Goal: Task Accomplishment & Management: Manage account settings

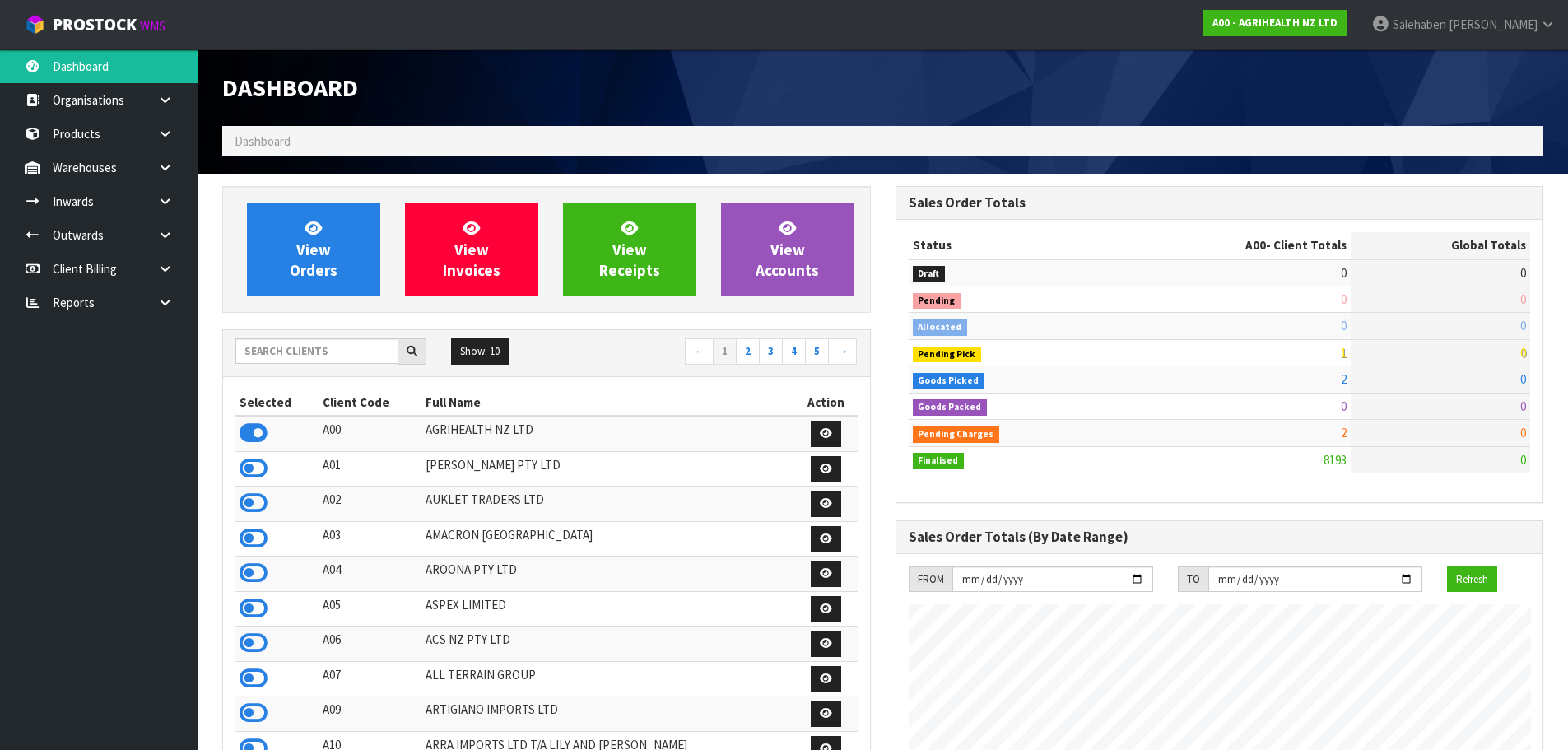
scroll to position [1246, 672]
click at [291, 359] on input "text" at bounding box center [316, 350] width 163 height 26
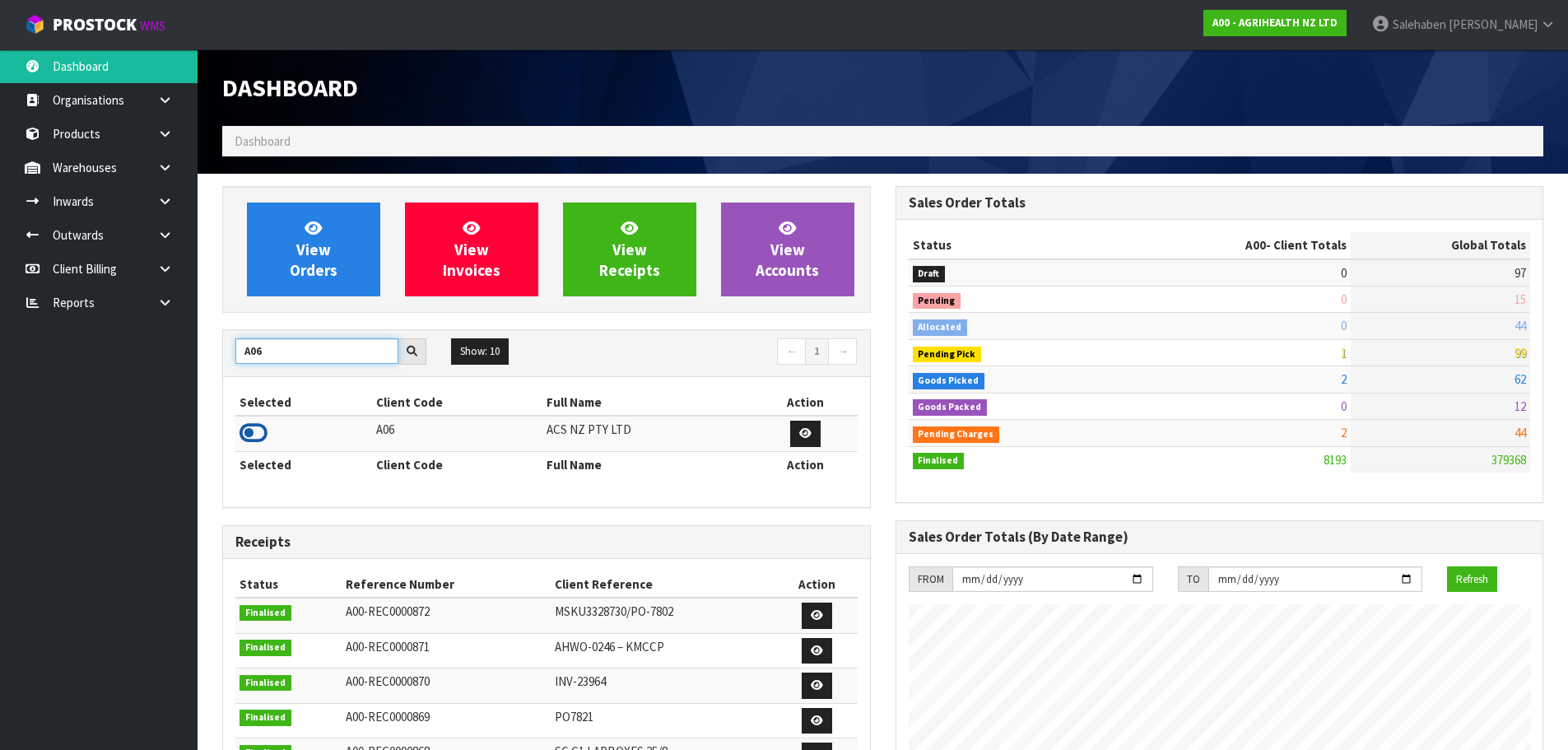
type input "A06"
click at [251, 430] on icon at bounding box center [254, 433] width 28 height 25
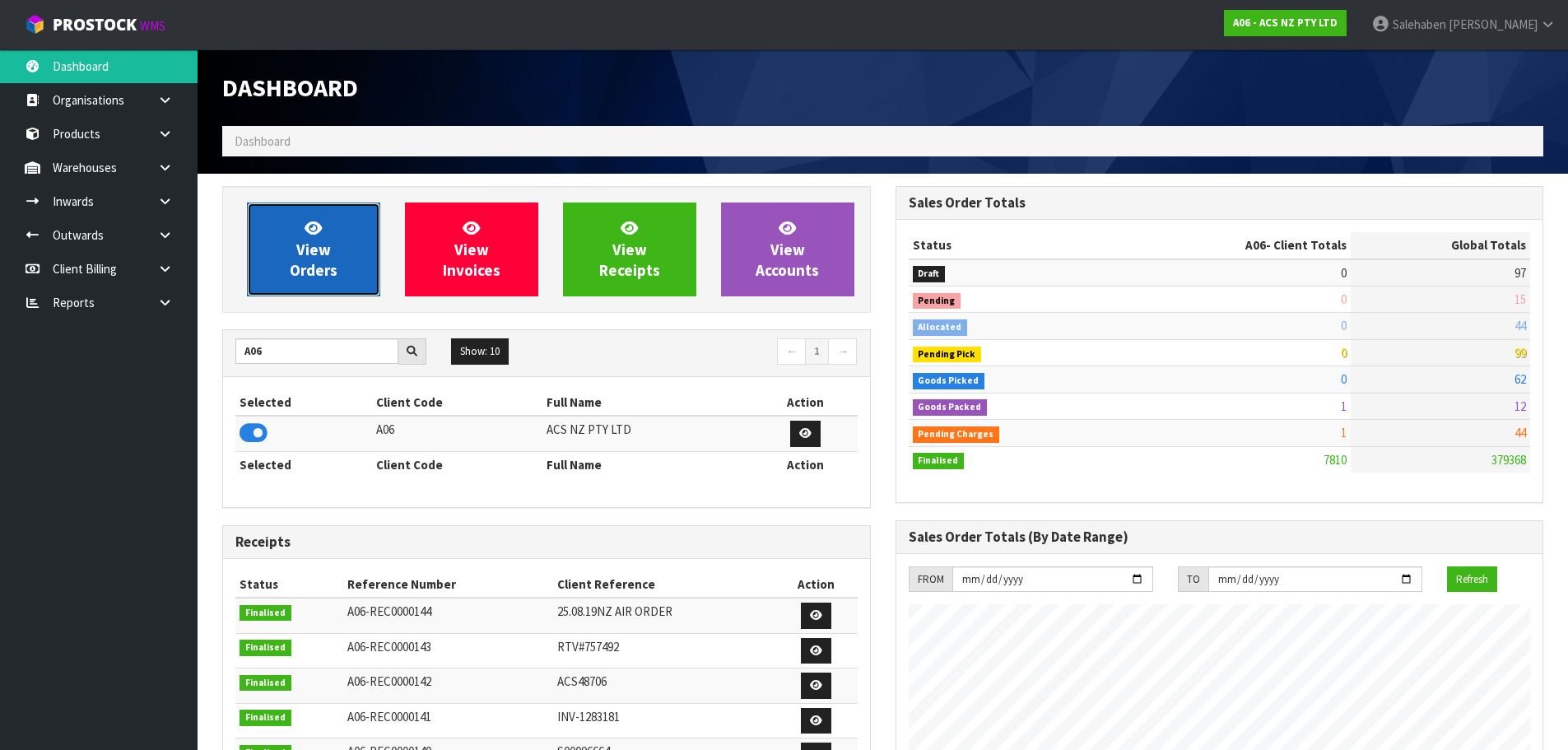
click at [294, 290] on link "View Orders" at bounding box center [313, 249] width 133 height 94
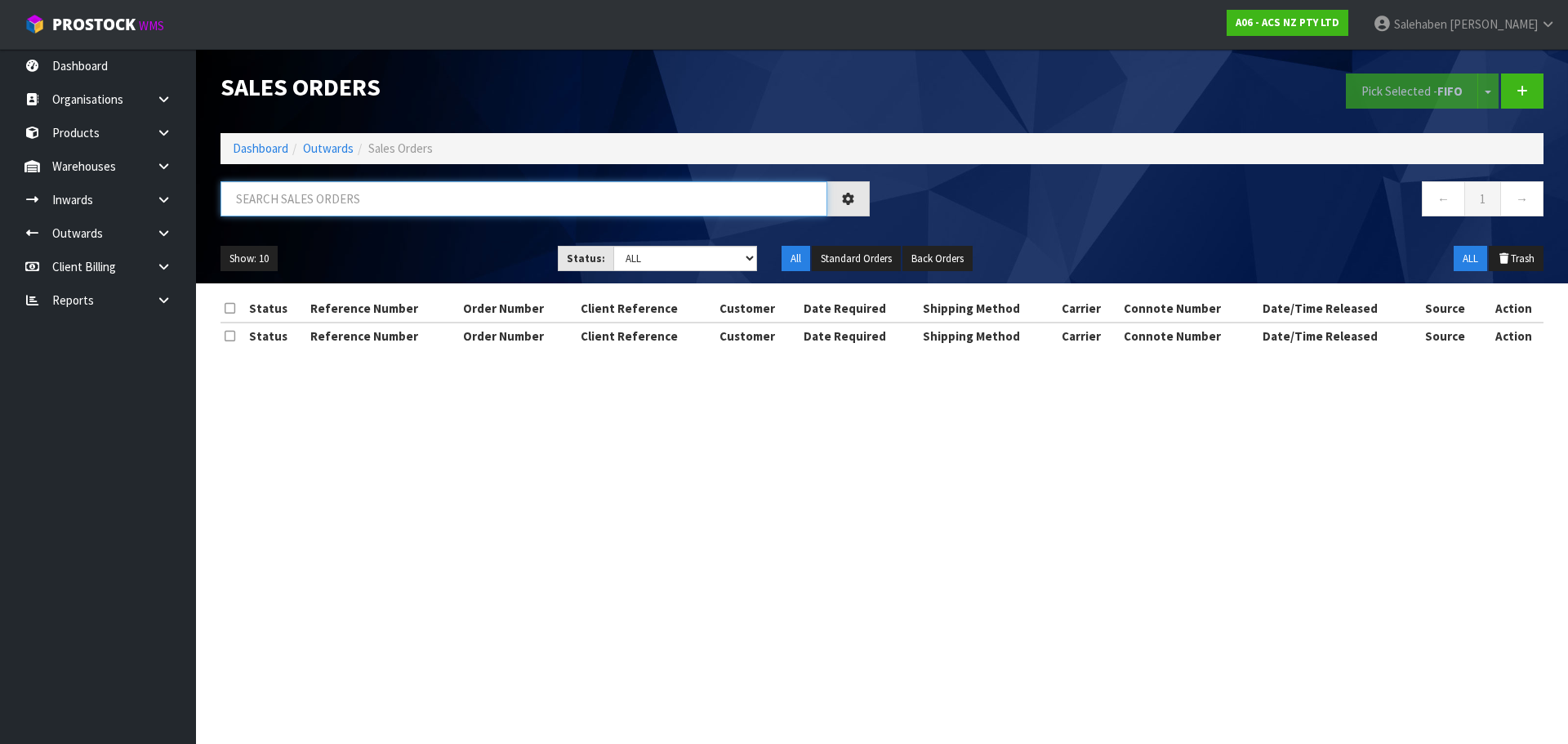
click at [321, 199] on input "text" at bounding box center [524, 198] width 607 height 35
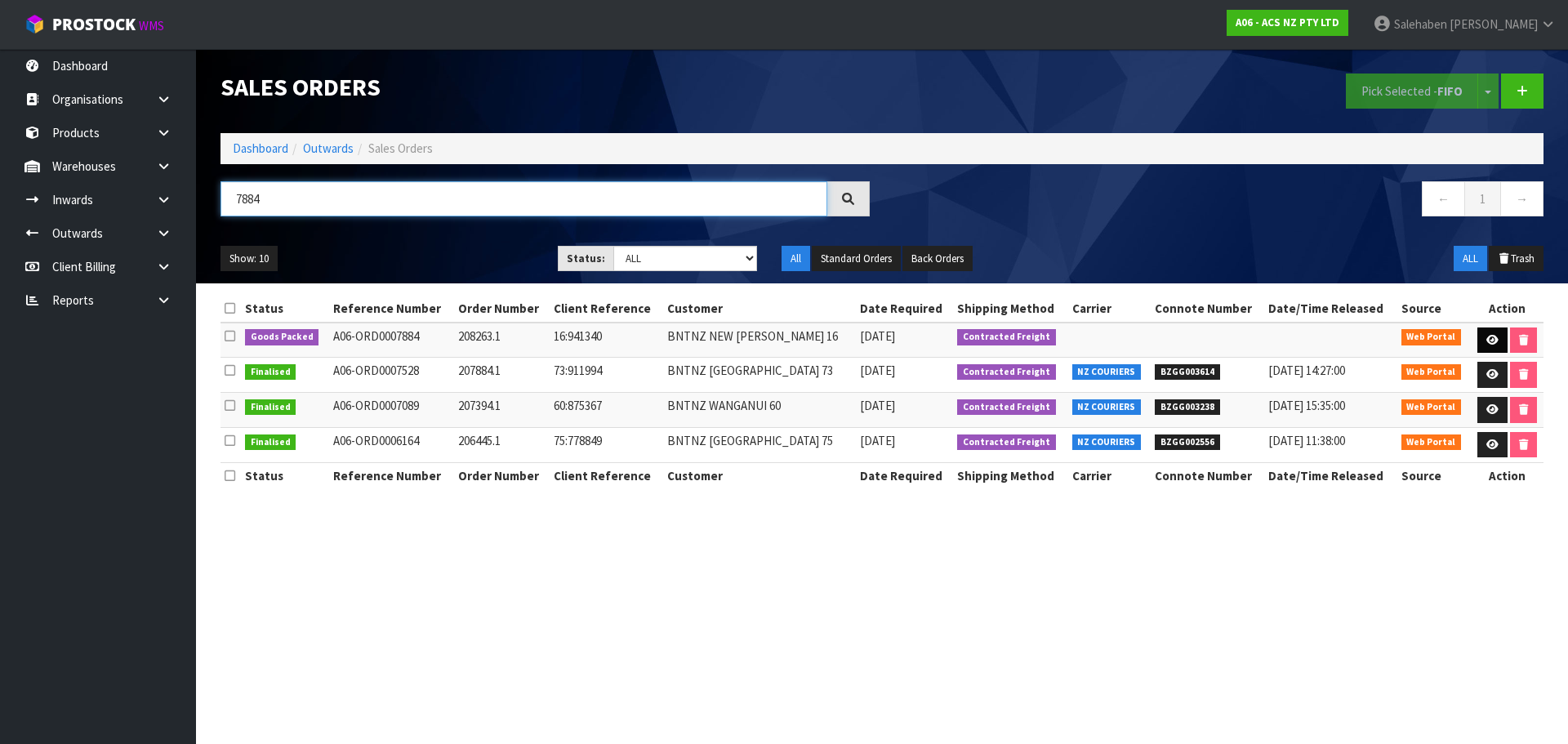
type input "7884"
click at [1485, 333] on link at bounding box center [1492, 340] width 30 height 26
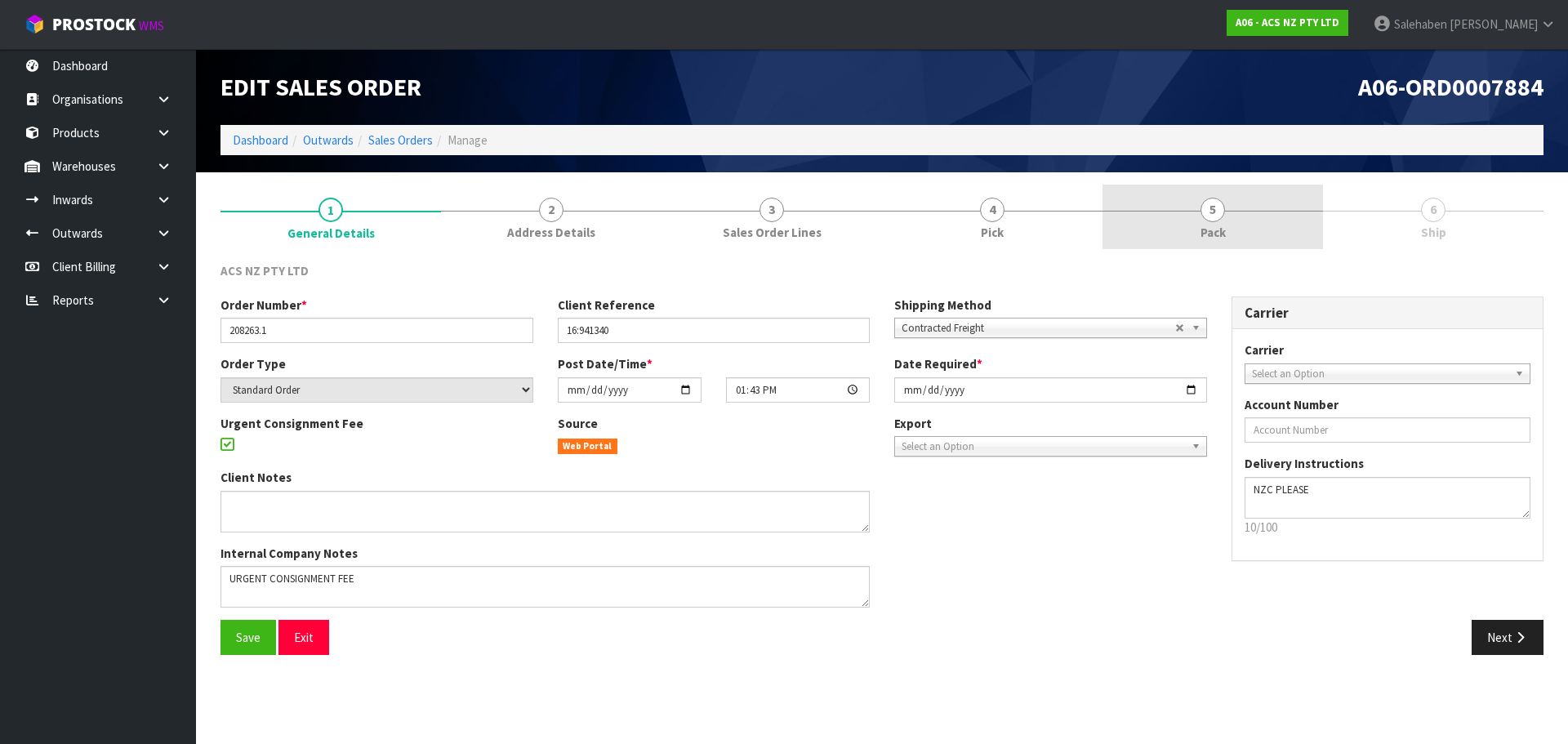
click at [1211, 232] on span "Pack" at bounding box center [1212, 232] width 25 height 17
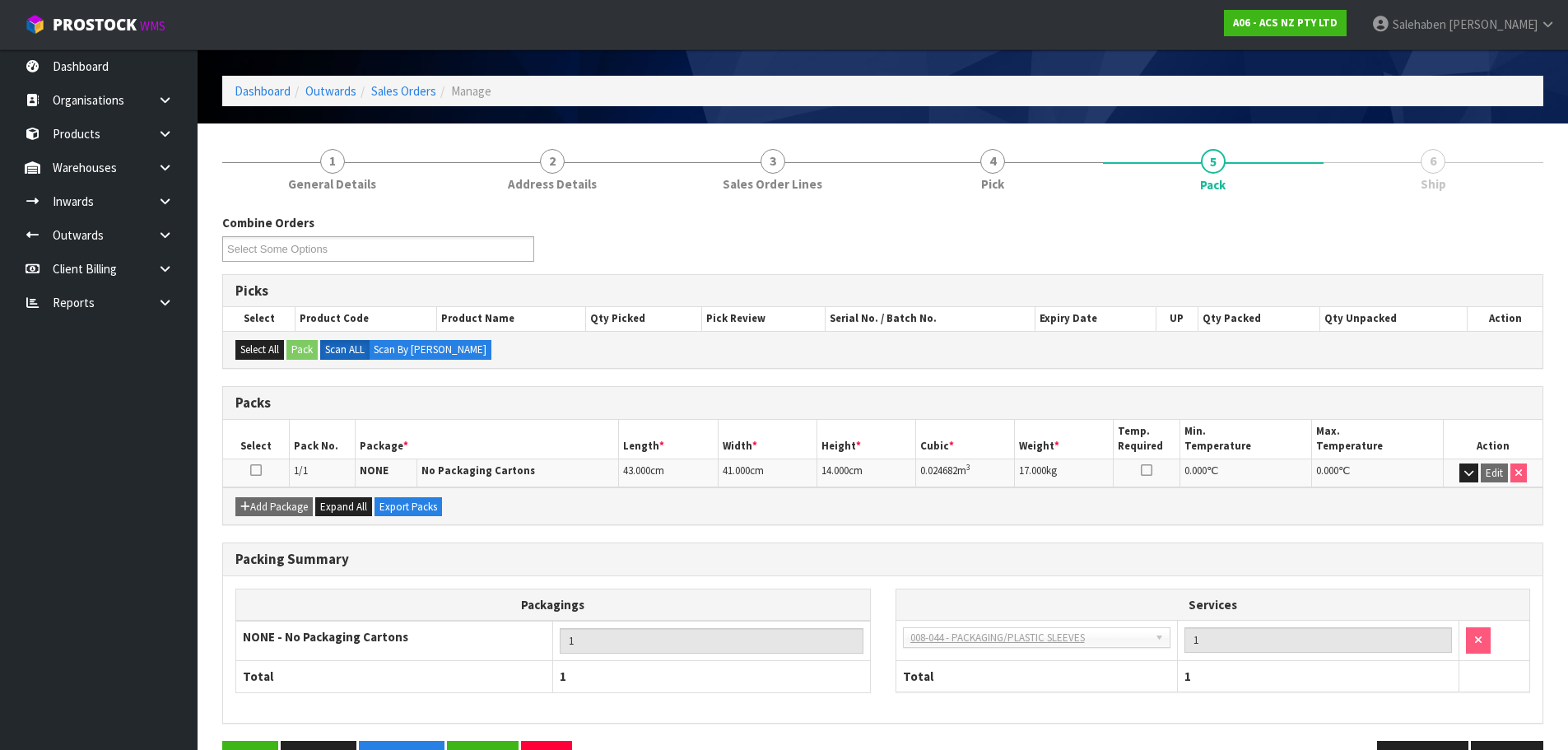
scroll to position [102, 0]
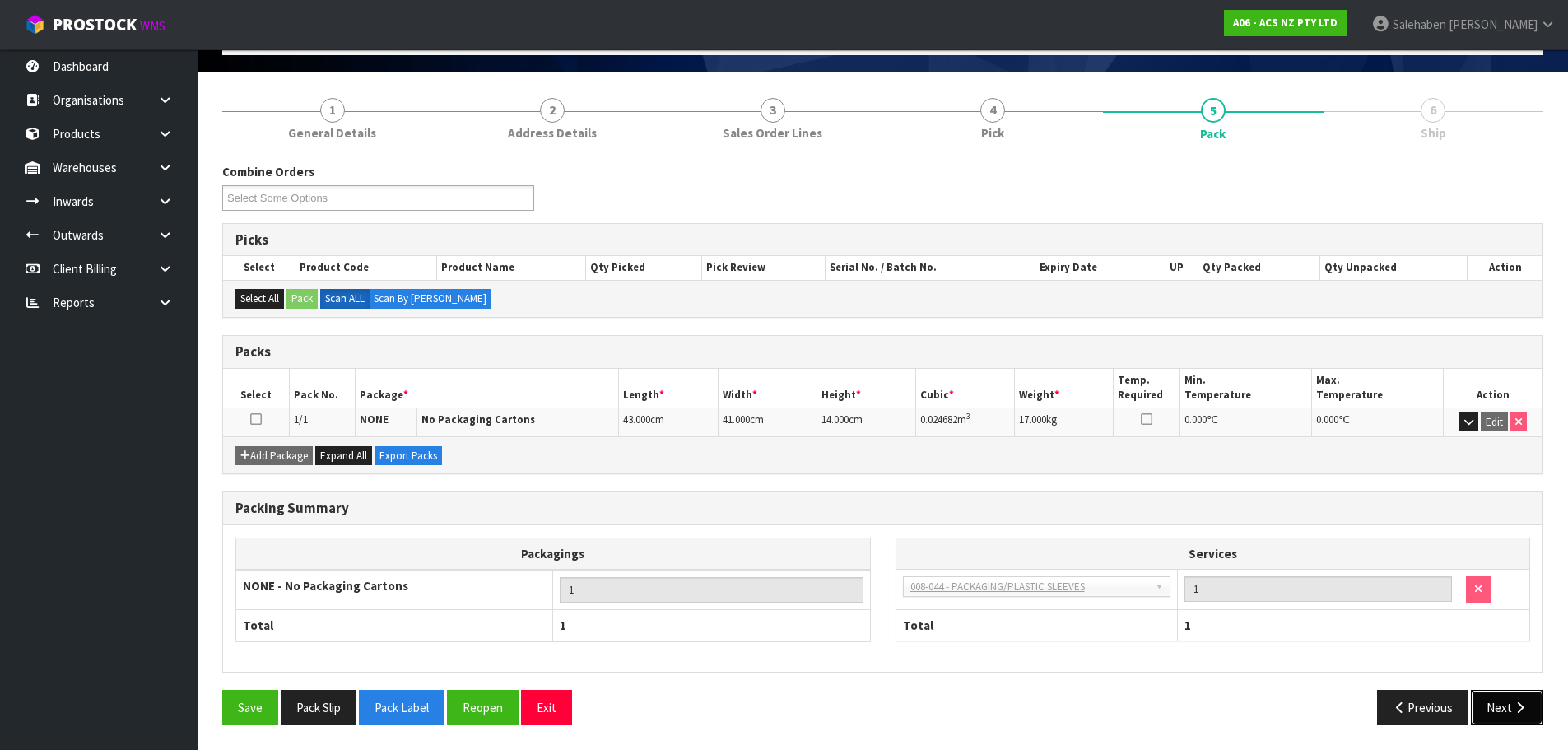
click at [1518, 702] on icon "button" at bounding box center [1519, 707] width 16 height 12
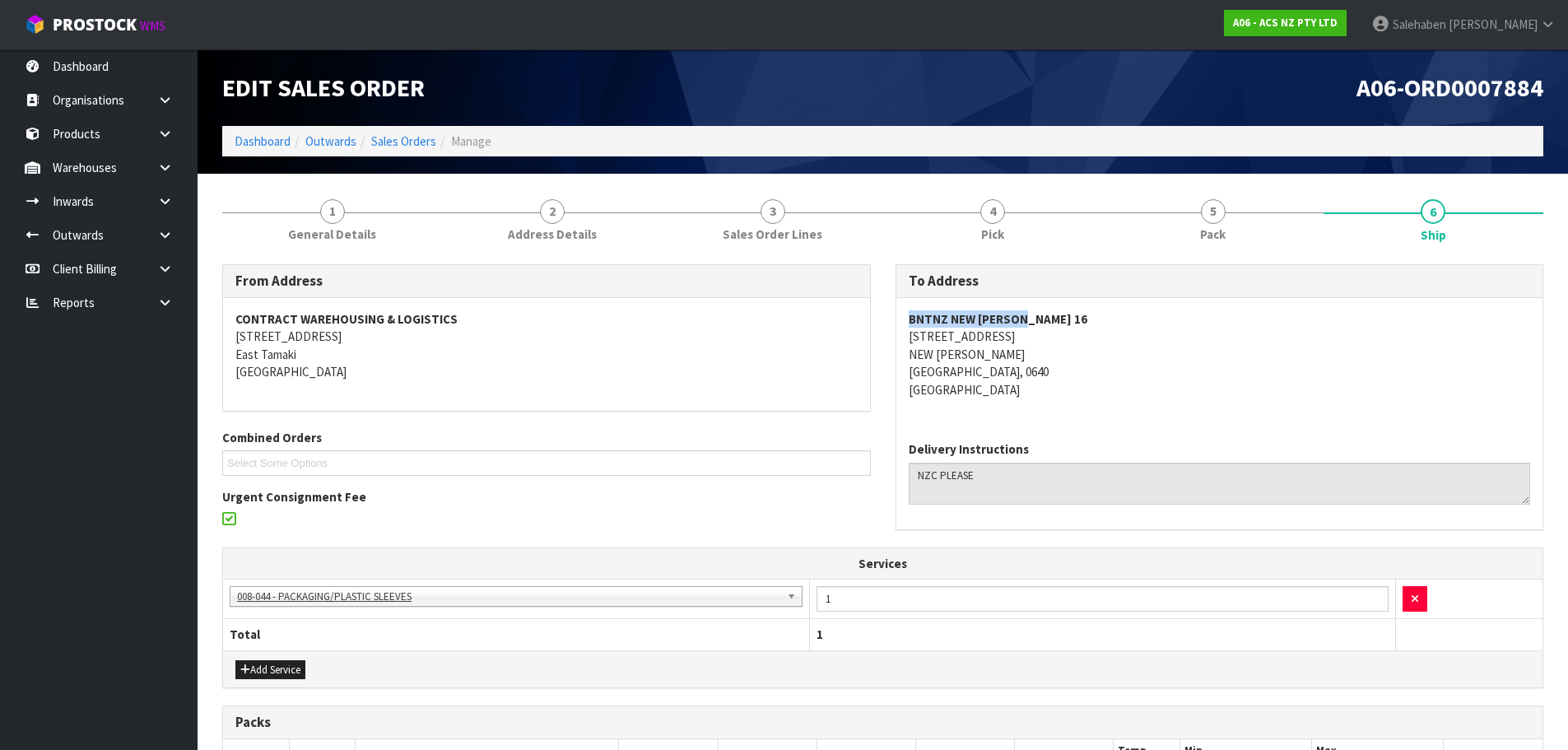
drag, startPoint x: 1026, startPoint y: 320, endPoint x: 905, endPoint y: 311, distance: 121.3
click at [909, 312] on address "BNTNZ NEW [PERSON_NAME] [STREET_ADDRESS][PERSON_NAME]" at bounding box center [1219, 354] width 622 height 88
copy strong "BNTNZ NEW [PERSON_NAME] 16"
drag, startPoint x: 1001, startPoint y: 335, endPoint x: 909, endPoint y: 337, distance: 92.0
click at [909, 337] on address "BNTNZ NEW [PERSON_NAME] [STREET_ADDRESS][PERSON_NAME]" at bounding box center [1219, 354] width 622 height 88
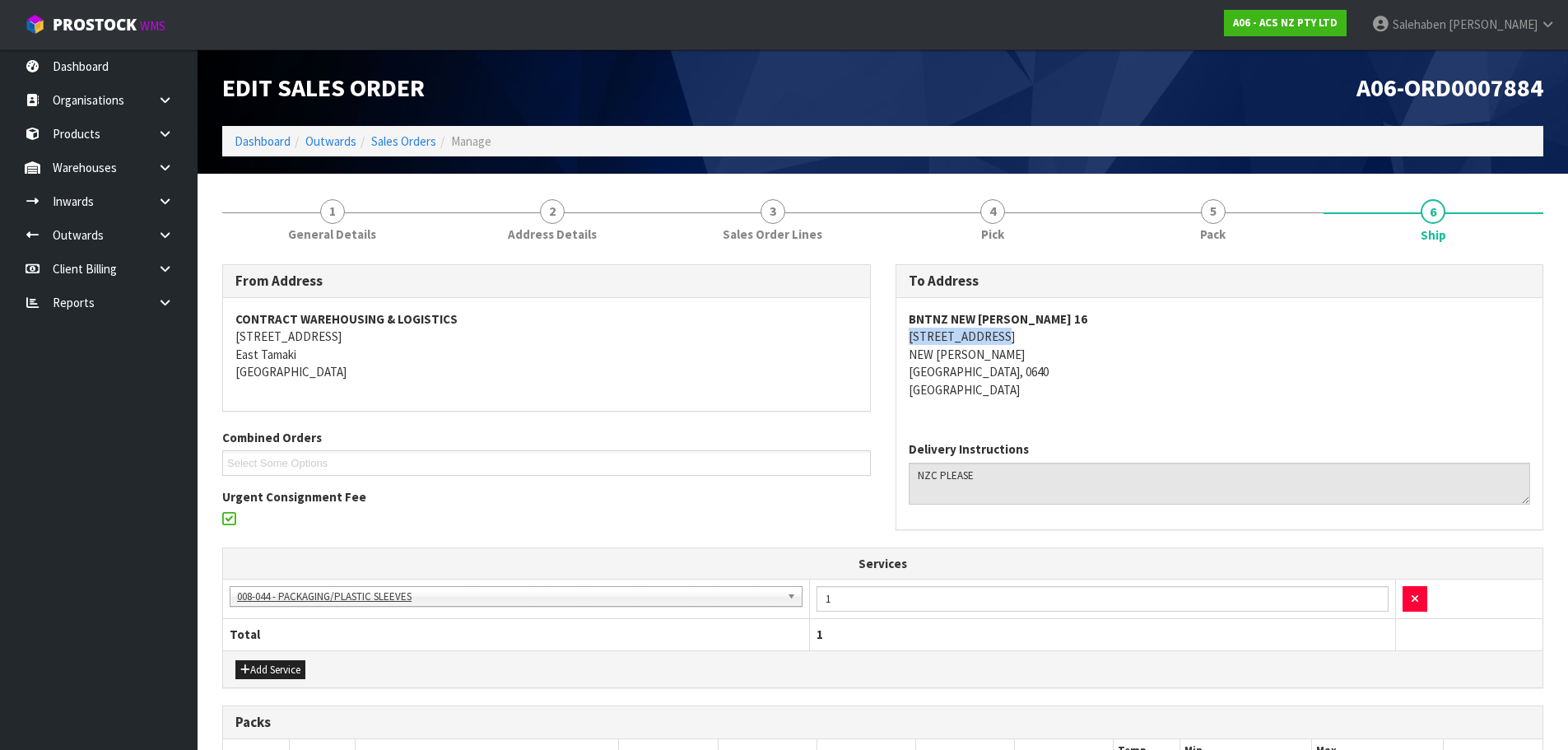
copy address "[STREET_ADDRESS]"
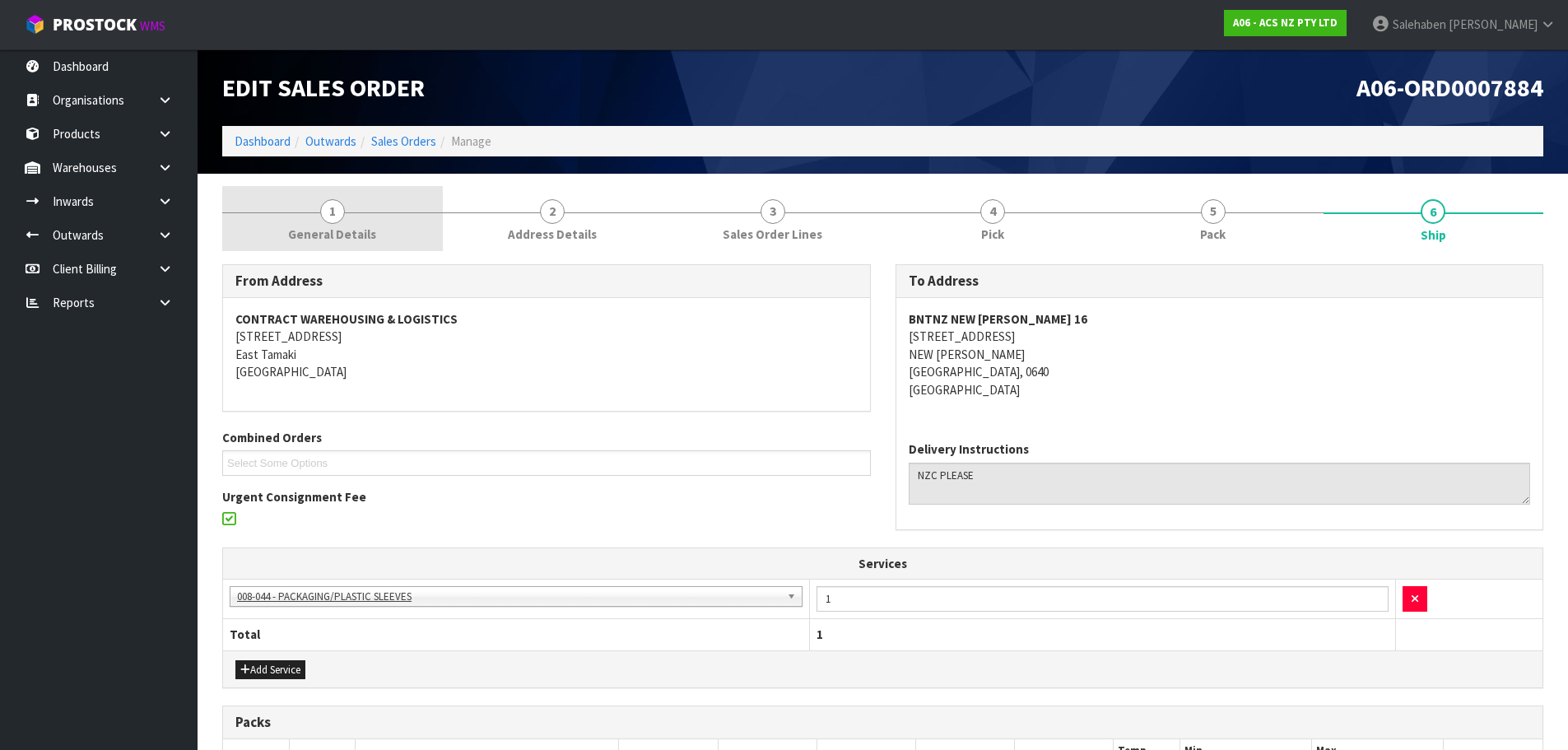
click at [342, 219] on span "1" at bounding box center [333, 211] width 25 height 25
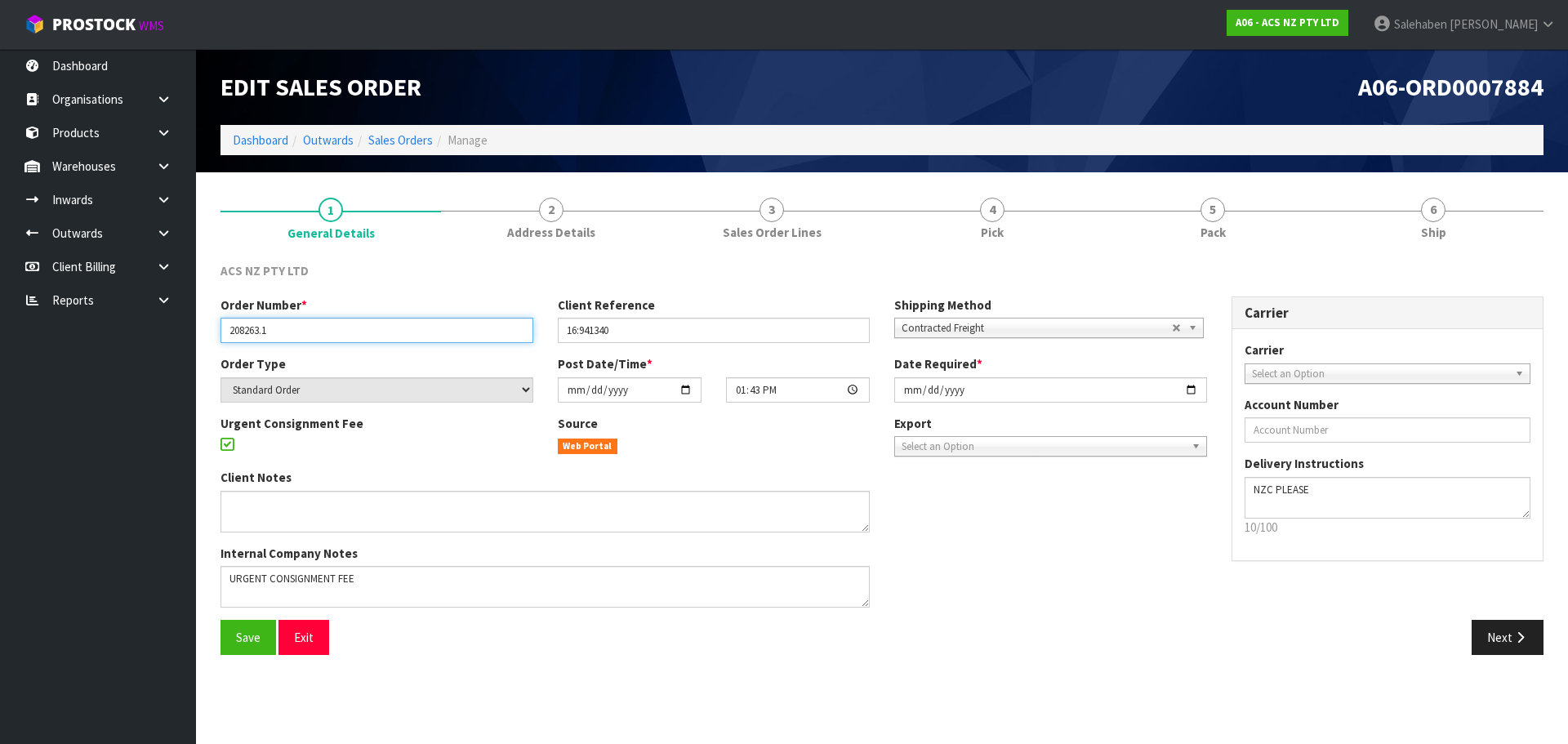
drag, startPoint x: 280, startPoint y: 325, endPoint x: 220, endPoint y: 324, distance: 60.0
click at [220, 324] on input "208263.1" at bounding box center [377, 330] width 313 height 25
click at [273, 327] on input "208263.1" at bounding box center [377, 330] width 313 height 25
drag, startPoint x: 257, startPoint y: 328, endPoint x: 216, endPoint y: 328, distance: 41.0
click at [216, 328] on div "Order Number * 208263.1" at bounding box center [376, 320] width 337 height 47
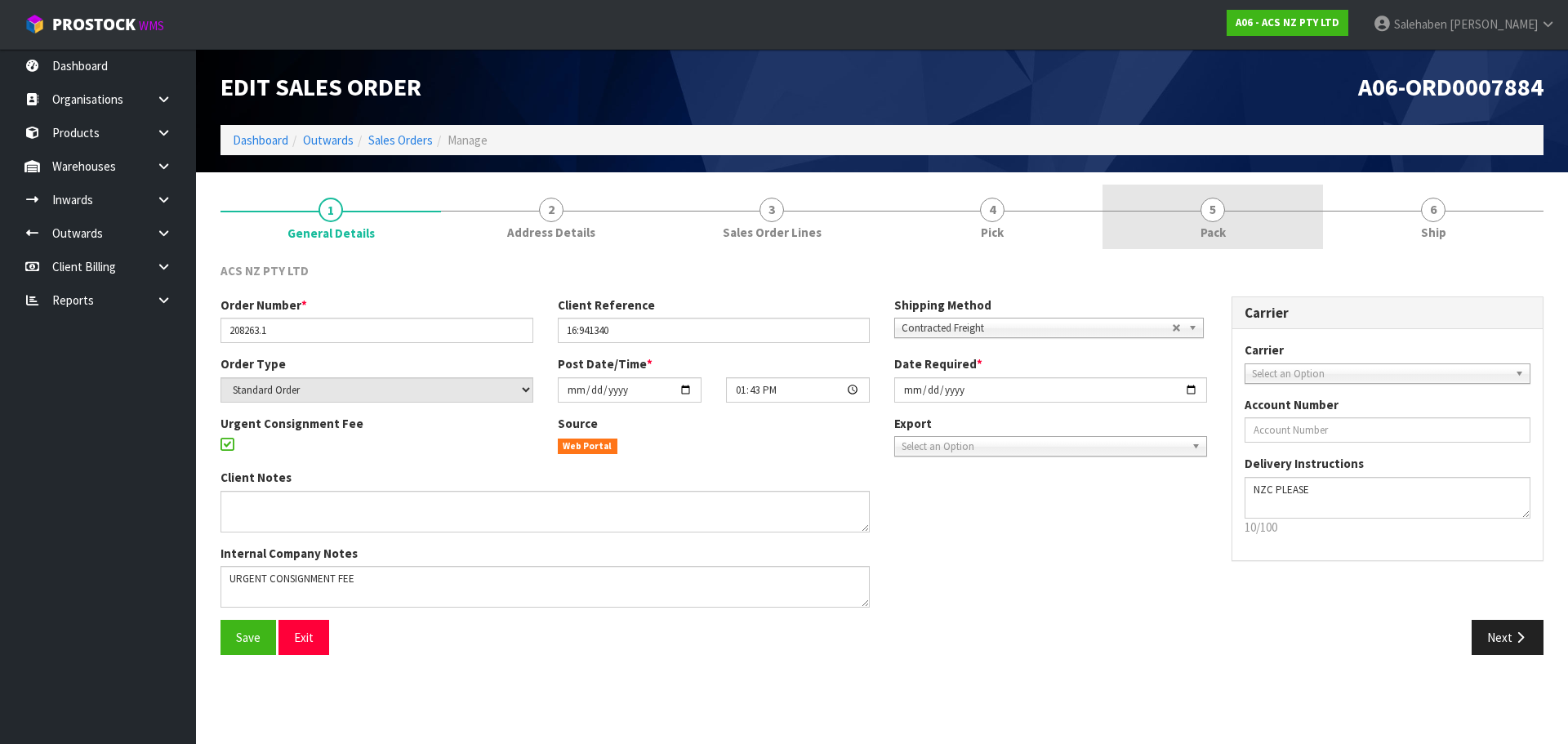
drag, startPoint x: 1216, startPoint y: 230, endPoint x: 1203, endPoint y: 239, distance: 15.8
click at [1216, 230] on span "Pack" at bounding box center [1212, 232] width 25 height 17
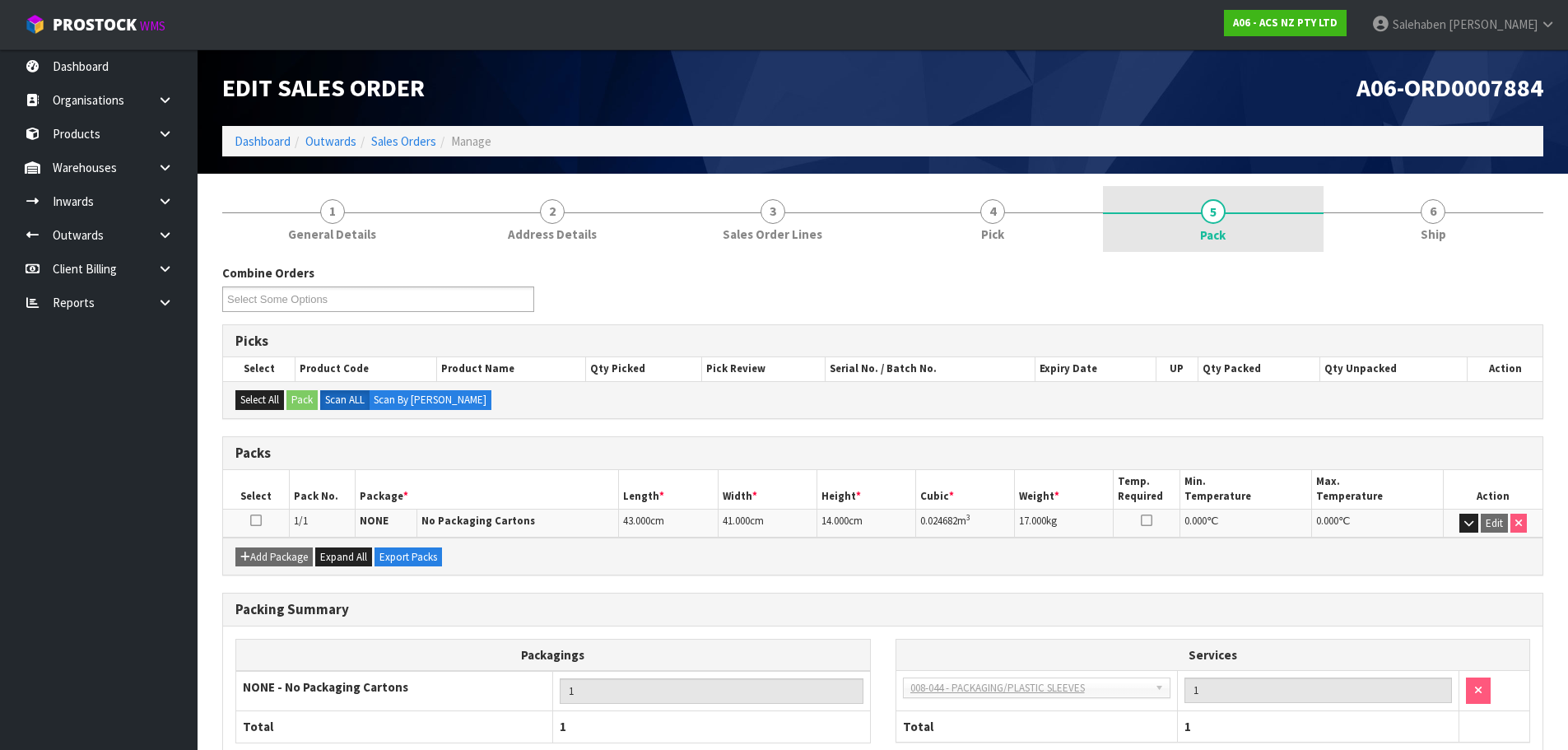
click at [1214, 235] on span "Pack" at bounding box center [1212, 235] width 26 height 17
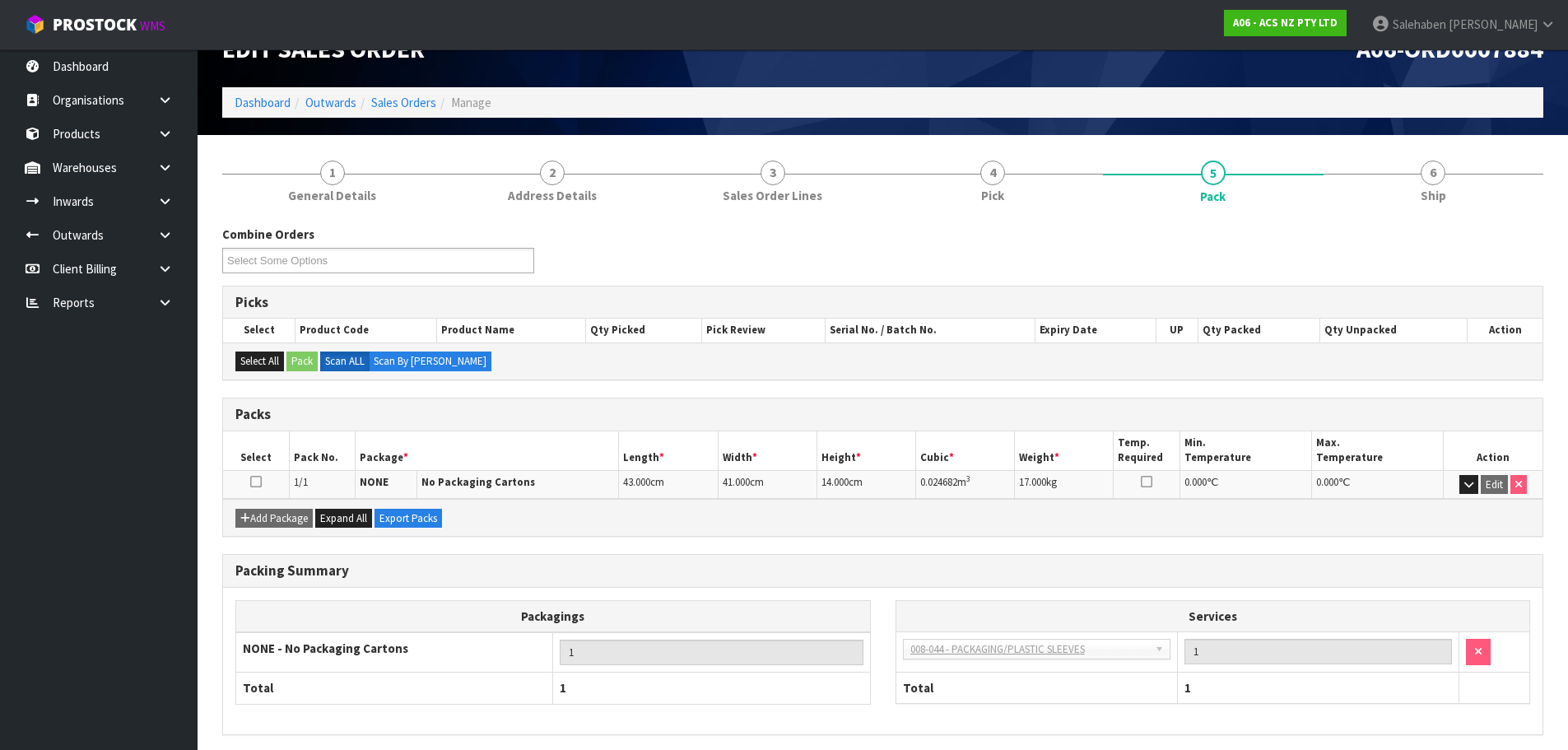
scroll to position [102, 0]
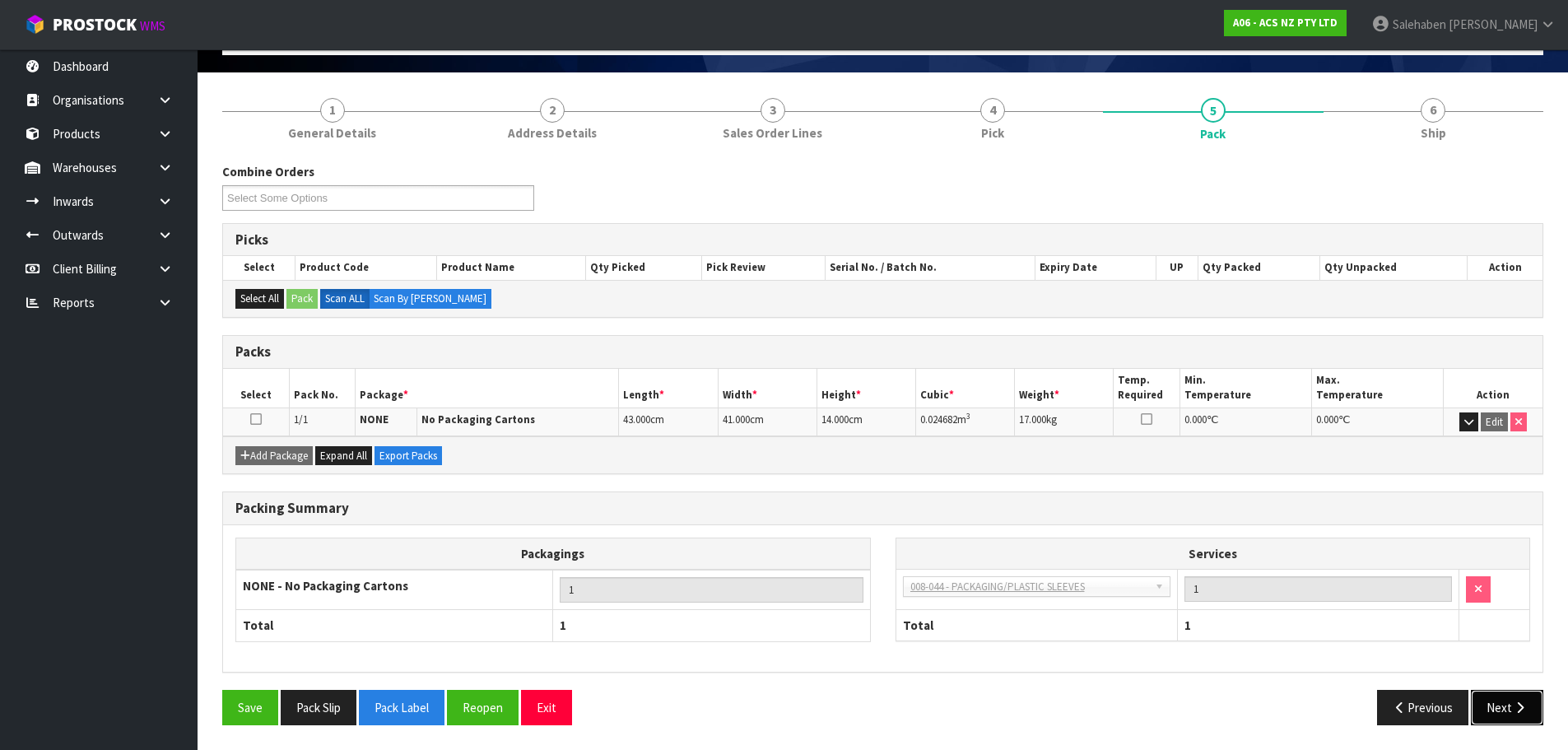
click at [1504, 698] on button "Next" at bounding box center [1507, 707] width 73 height 36
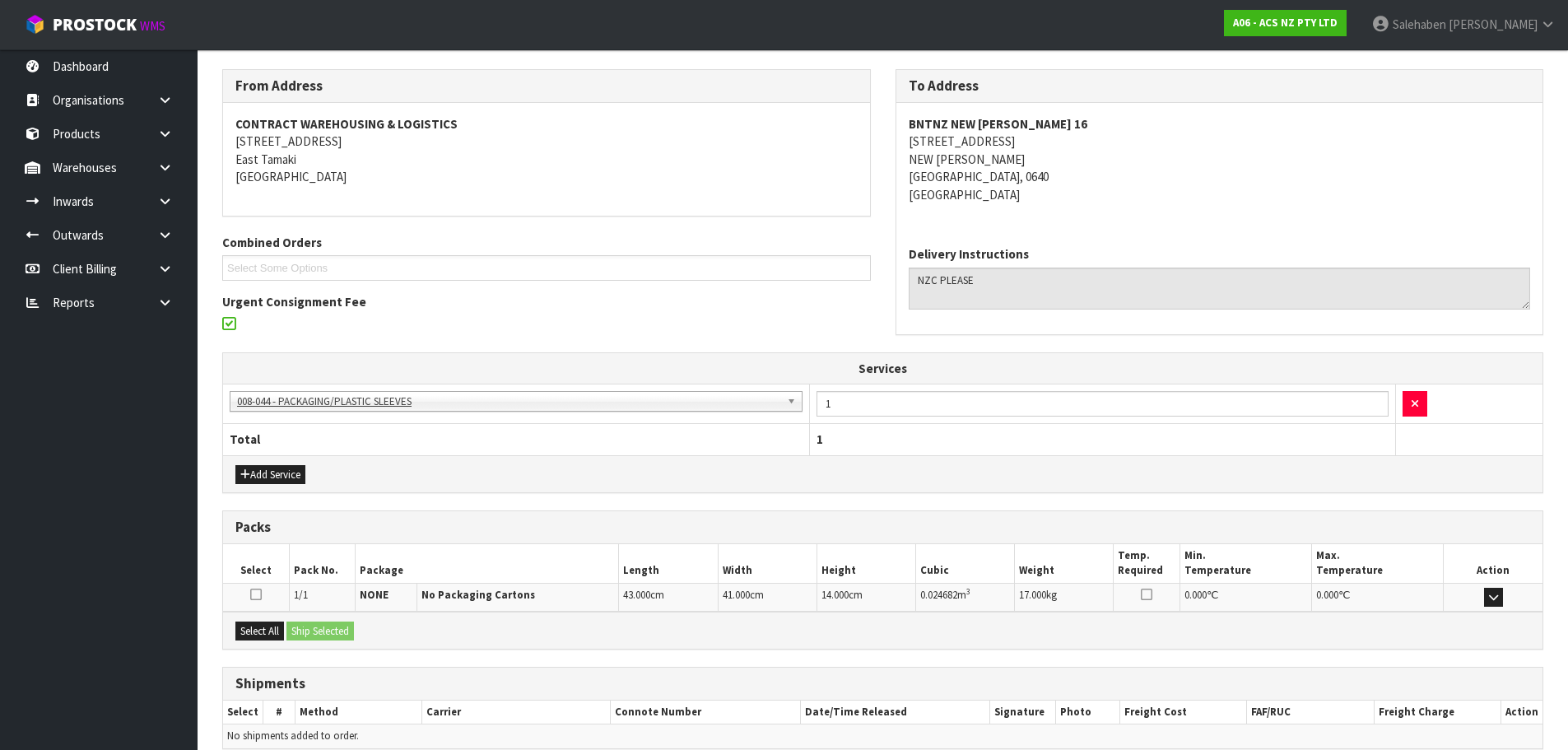
scroll to position [272, 0]
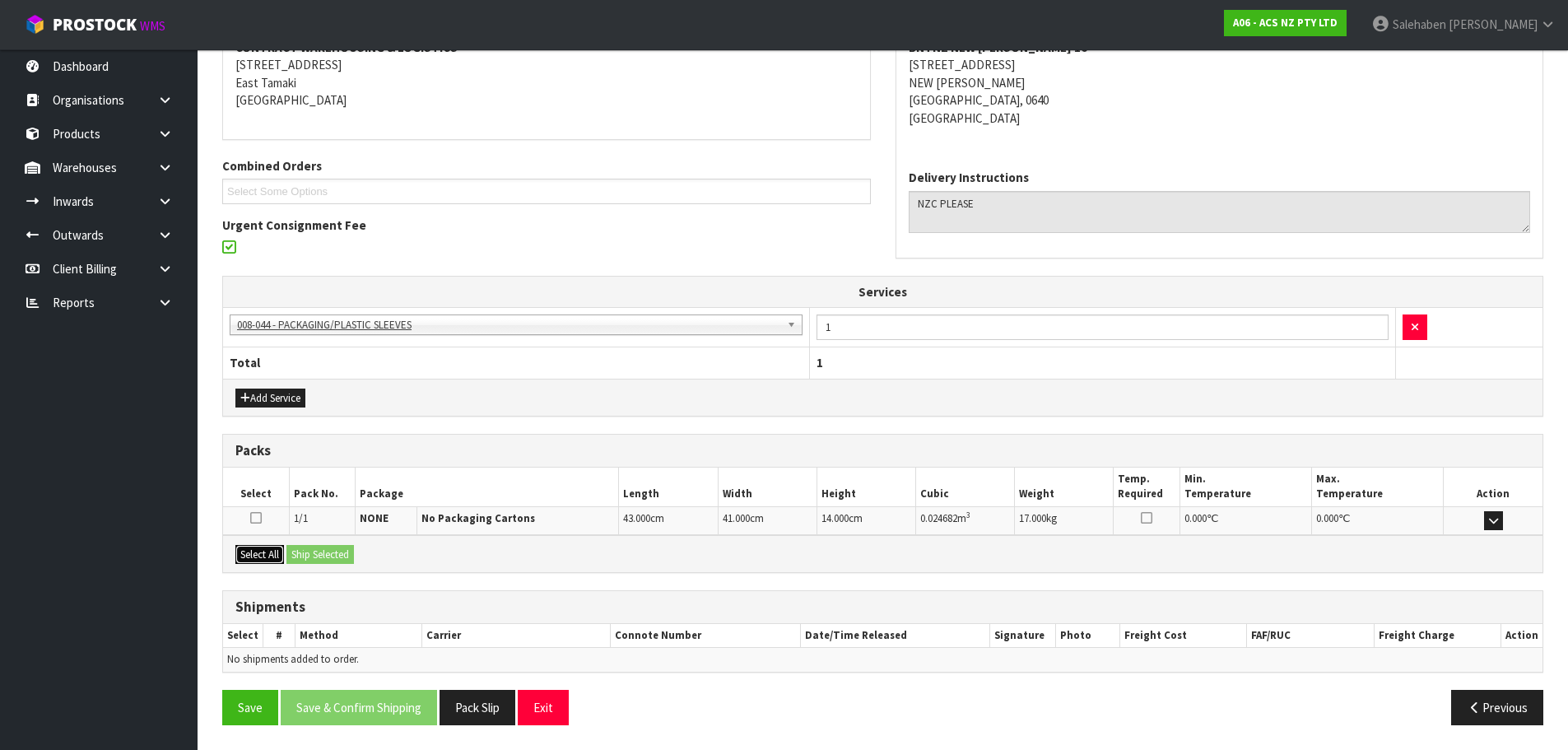
click at [253, 548] on button "Select All" at bounding box center [259, 554] width 49 height 20
click at [339, 557] on button "Ship Selected" at bounding box center [321, 554] width 68 height 20
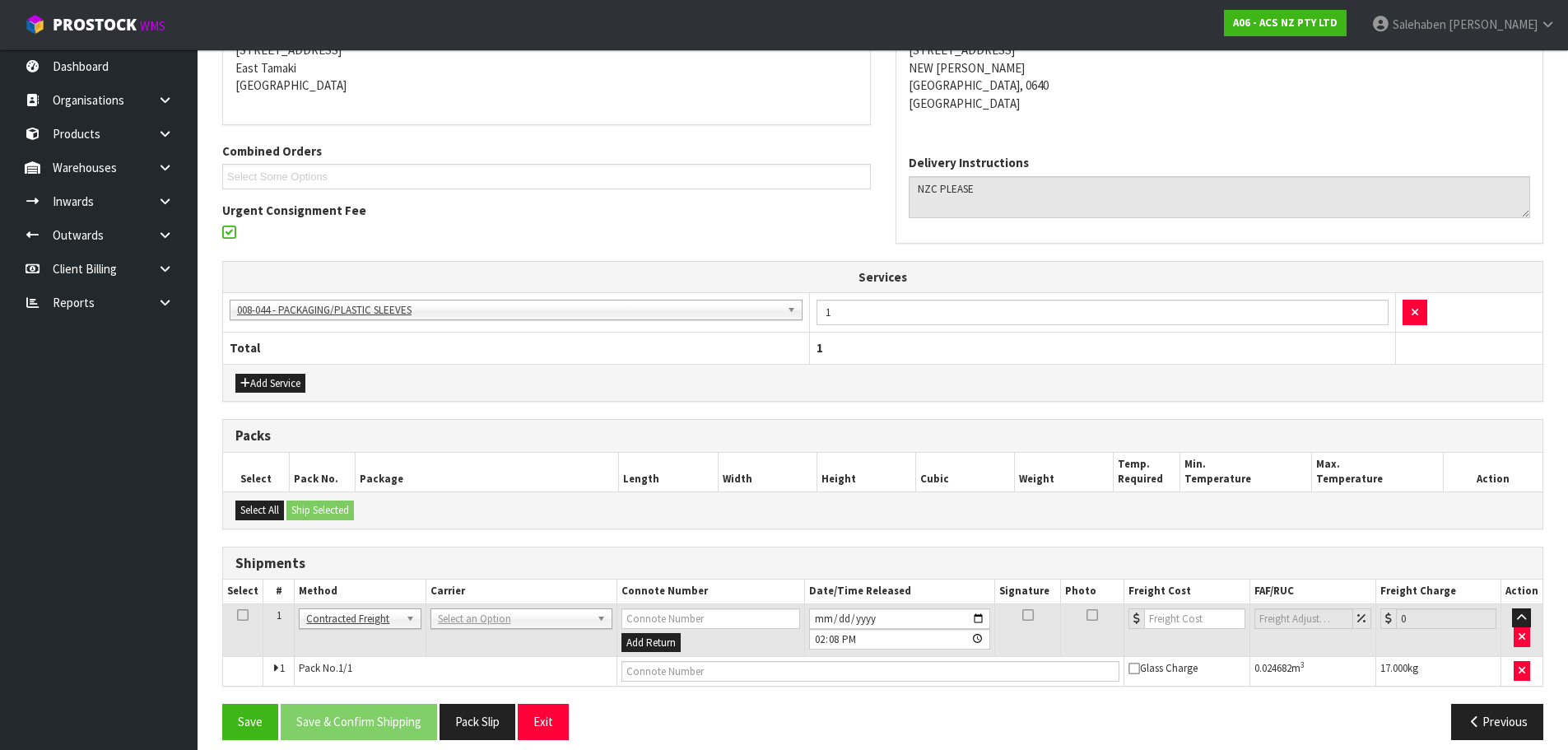
scroll to position [301, 0]
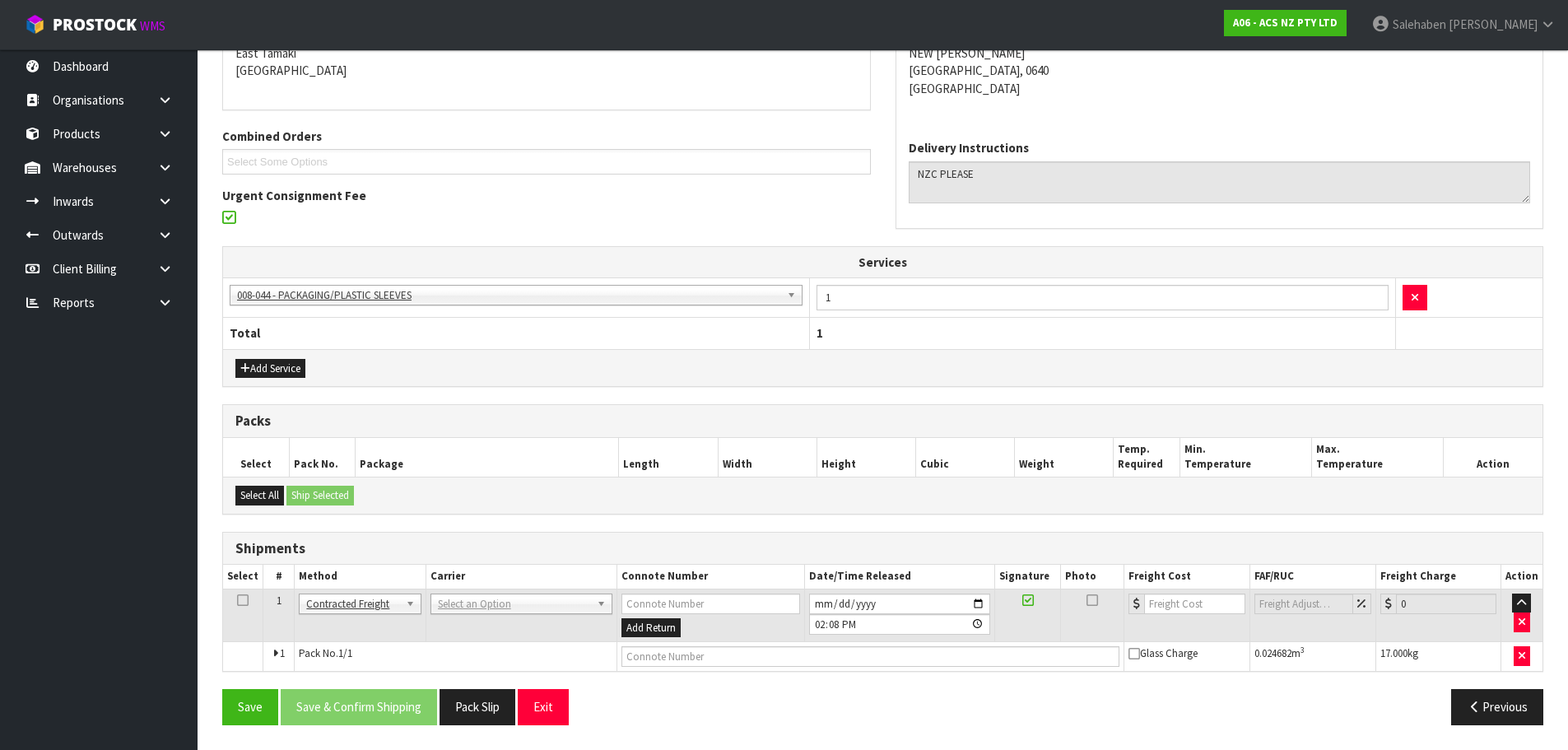
drag, startPoint x: 477, startPoint y: 599, endPoint x: 474, endPoint y: 615, distance: 16.3
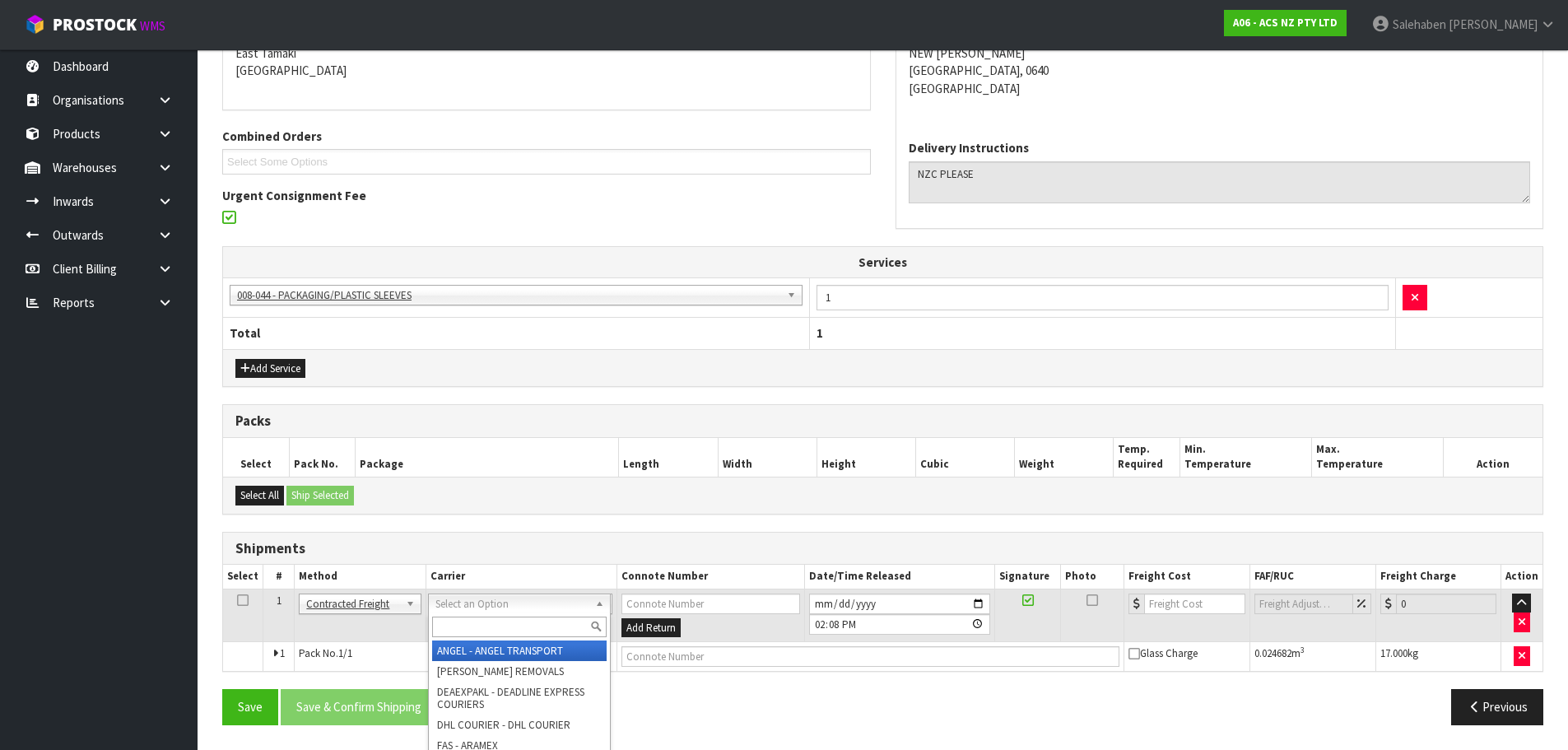
click at [473, 620] on input "text" at bounding box center [519, 626] width 174 height 21
type input "nzc"
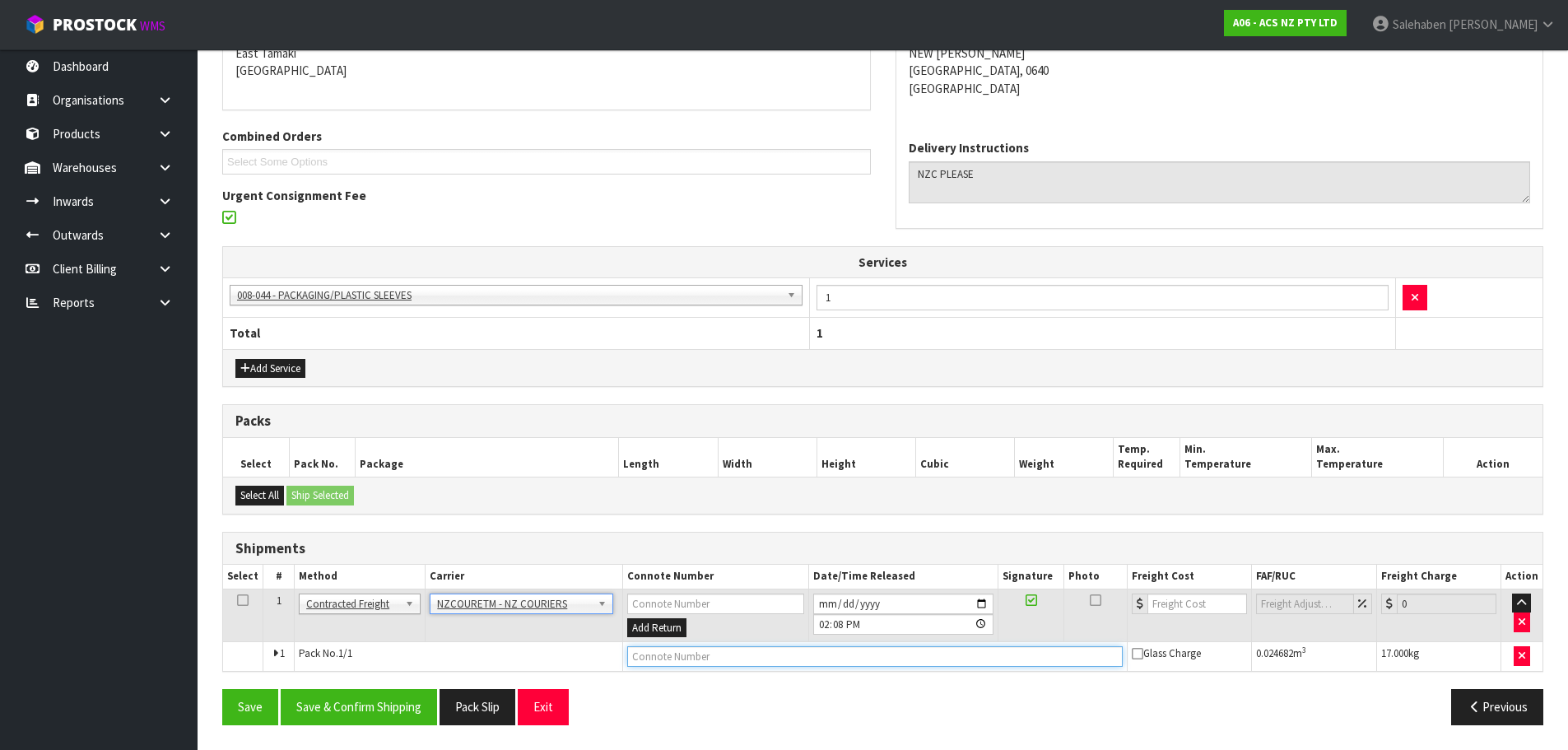
click at [673, 655] on input "text" at bounding box center [875, 656] width 496 height 21
paste input "BZGG003928"
type input "BZGG003928"
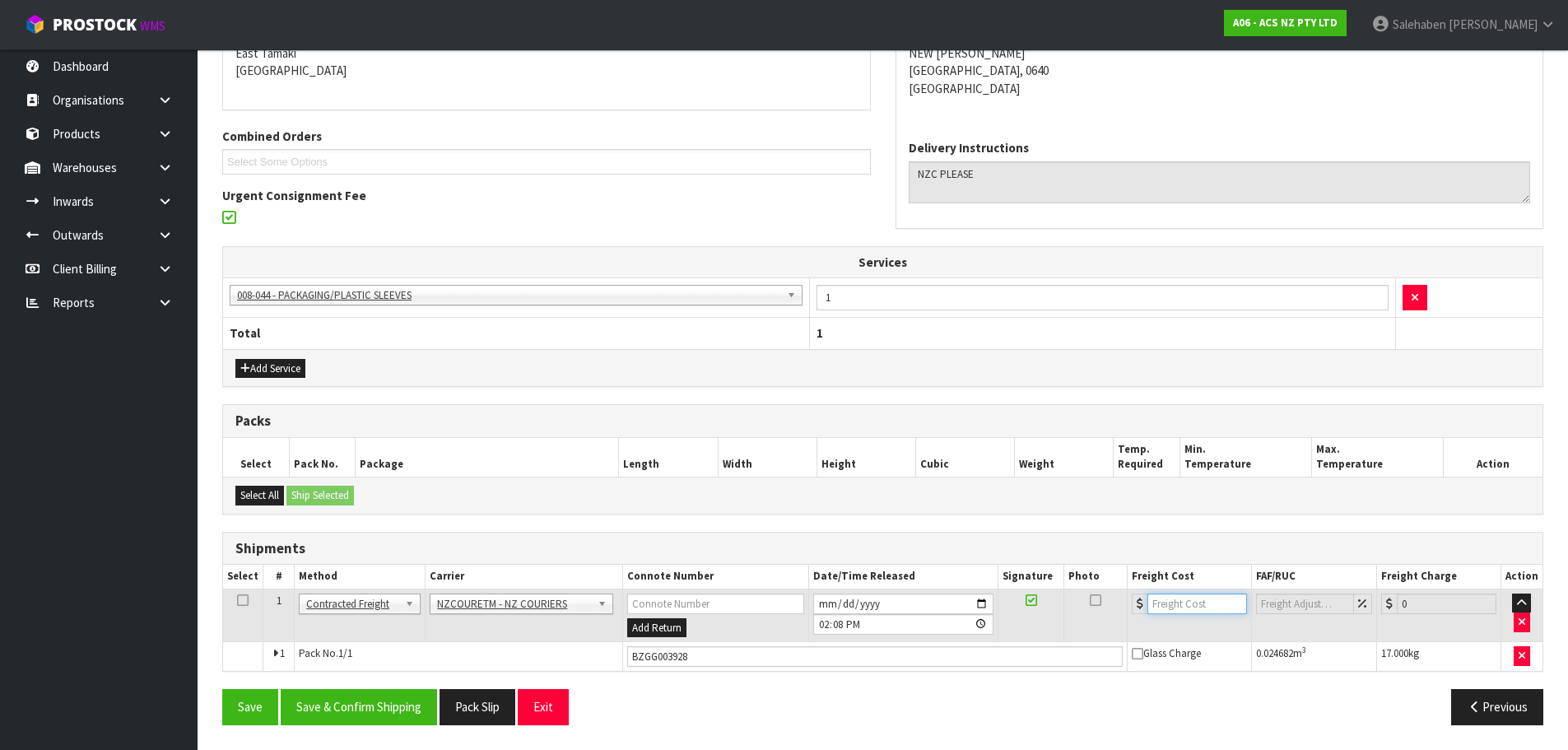
click at [1158, 604] on input "number" at bounding box center [1197, 603] width 100 height 21
type input "4.59"
click at [404, 700] on button "Save & Confirm Shipping" at bounding box center [359, 706] width 156 height 36
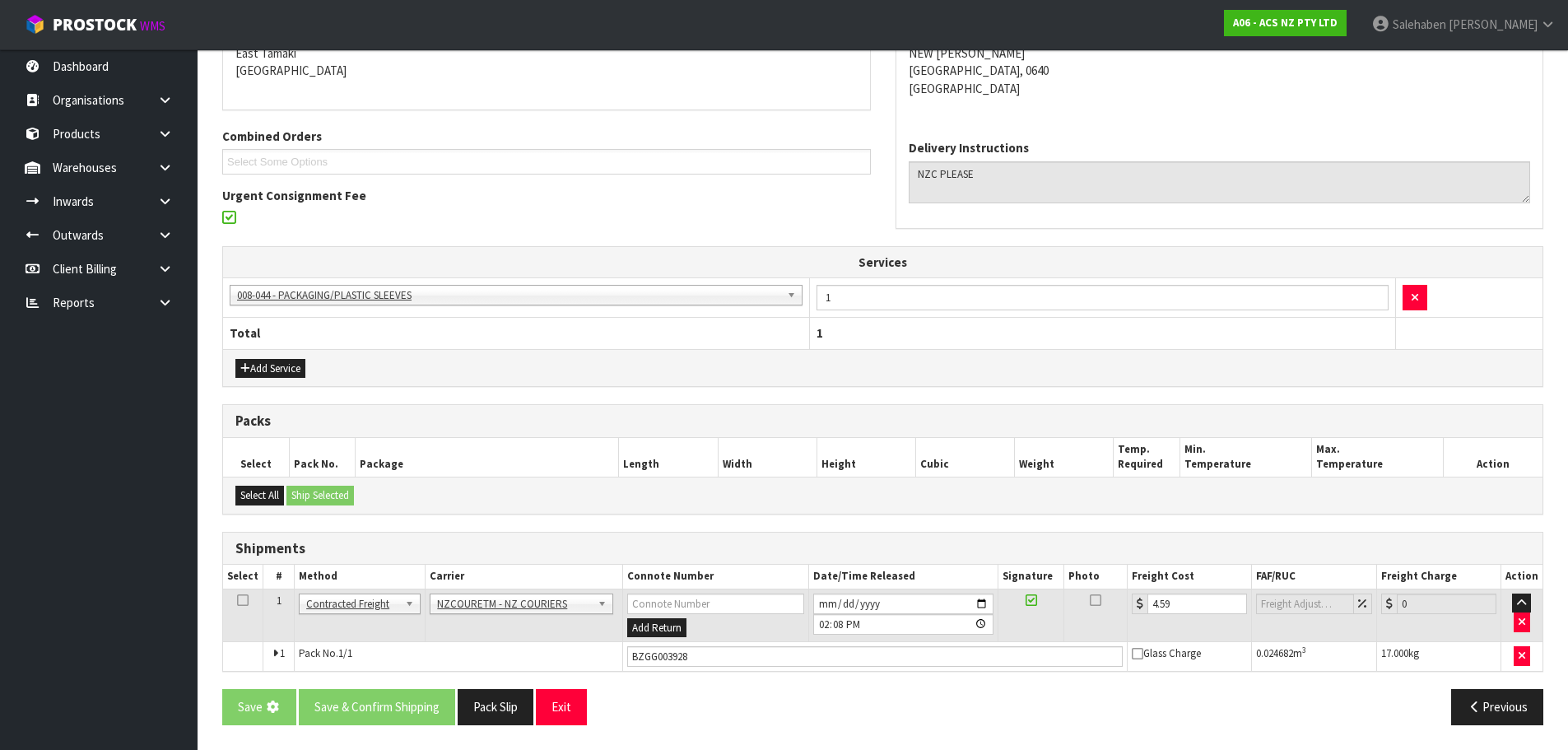
scroll to position [0, 0]
